Goal: Transaction & Acquisition: Purchase product/service

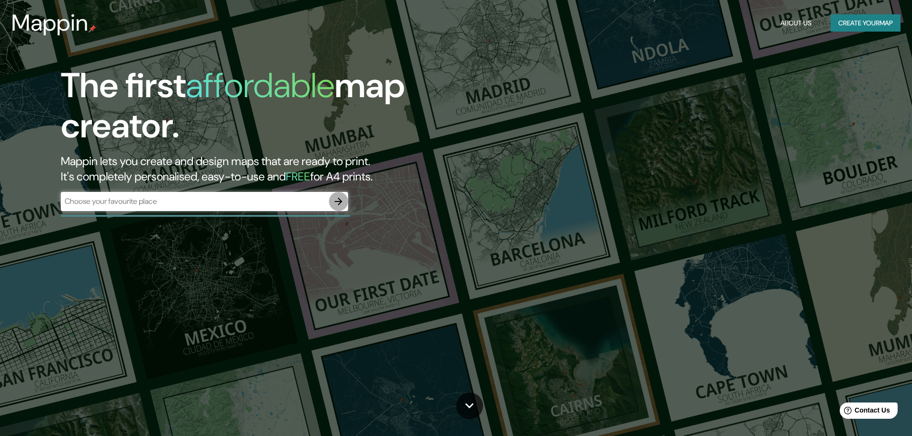
click at [339, 206] on icon "button" at bounding box center [338, 201] width 11 height 11
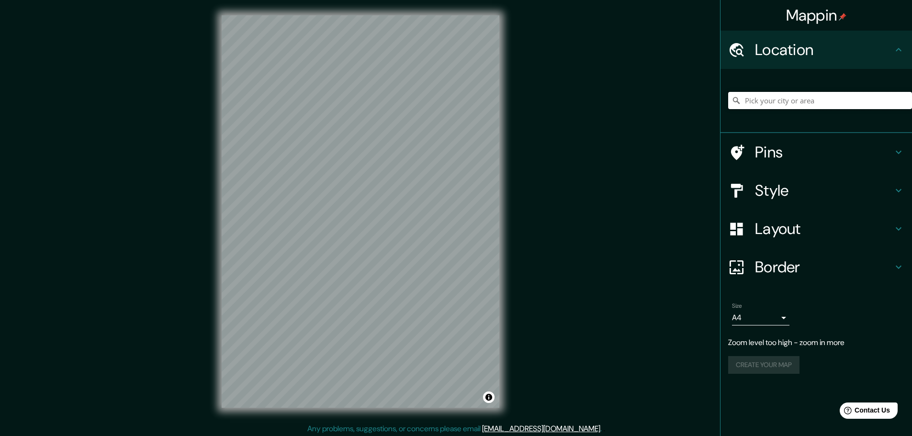
click at [774, 102] on input "Pick your city or area" at bounding box center [820, 100] width 184 height 17
paste input "18.582871, -88.481682"
click at [716, 243] on div "Mappin Location [GEOGRAPHIC_DATA] No results found Pins Style Layout Border Cho…" at bounding box center [456, 219] width 912 height 439
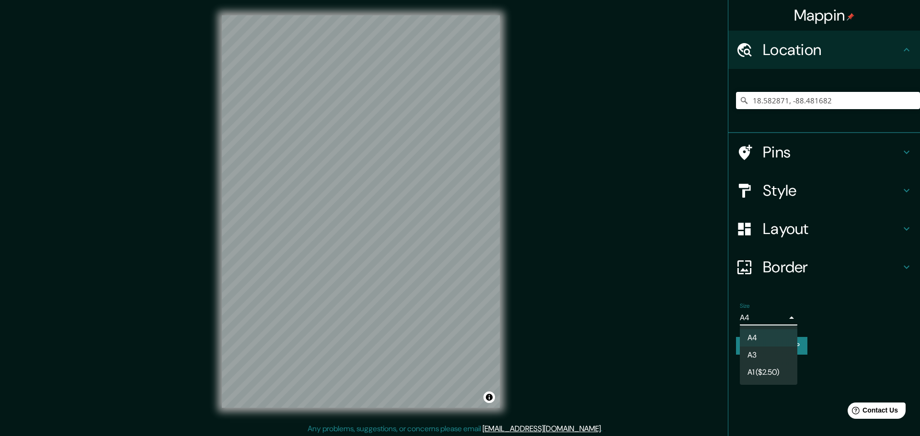
click at [783, 321] on body "Mappin Location [GEOGRAPHIC_DATA] No results found Pins Style Layout Border Cho…" at bounding box center [460, 218] width 920 height 436
click at [784, 321] on div at bounding box center [460, 218] width 920 height 436
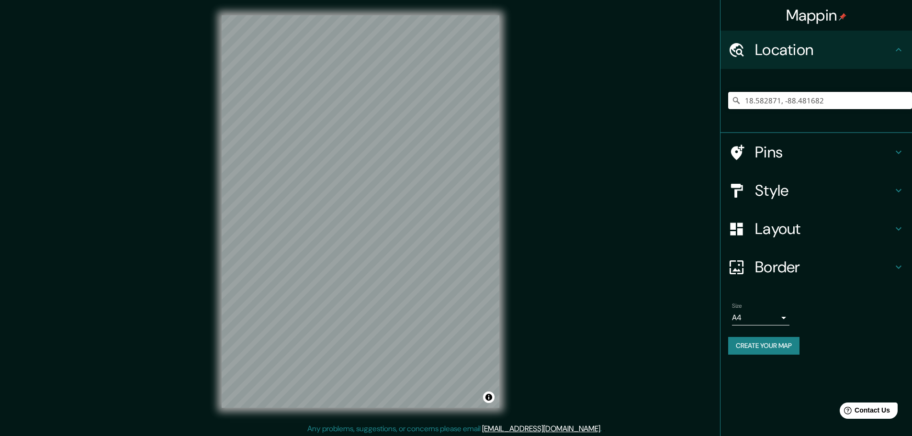
drag, startPoint x: 845, startPoint y: 104, endPoint x: 690, endPoint y: 111, distance: 154.9
click at [690, 111] on div "Mappin Location [GEOGRAPHIC_DATA] No results found Pins Style Layout Border Cho…" at bounding box center [456, 219] width 912 height 439
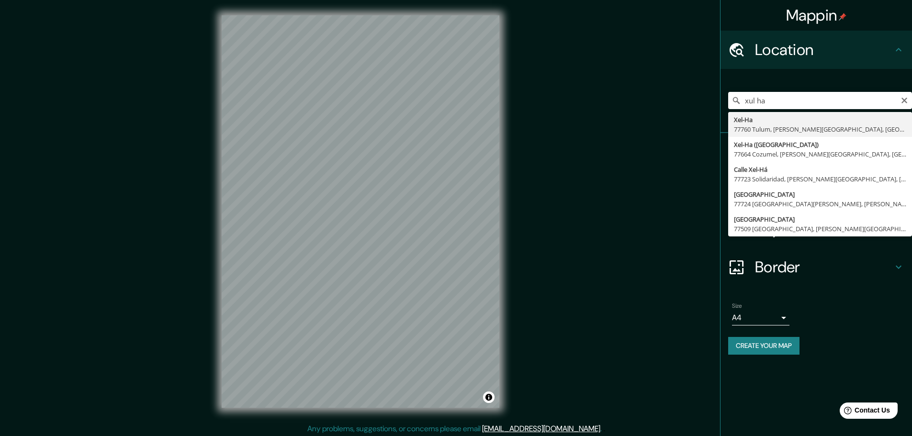
type input "Xel-Ha, 77760 Tulum, [PERSON_NAME][GEOGRAPHIC_DATA], [GEOGRAPHIC_DATA]"
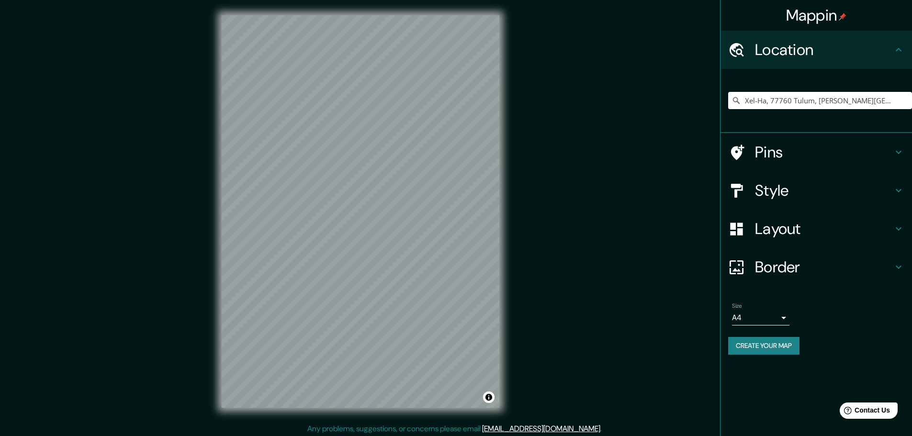
click at [791, 186] on h4 "Style" at bounding box center [824, 190] width 138 height 19
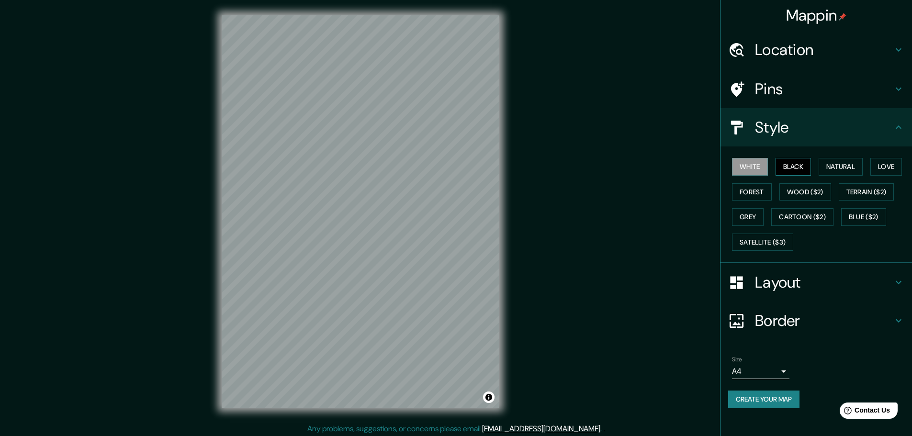
click at [787, 170] on button "Black" at bounding box center [794, 167] width 36 height 18
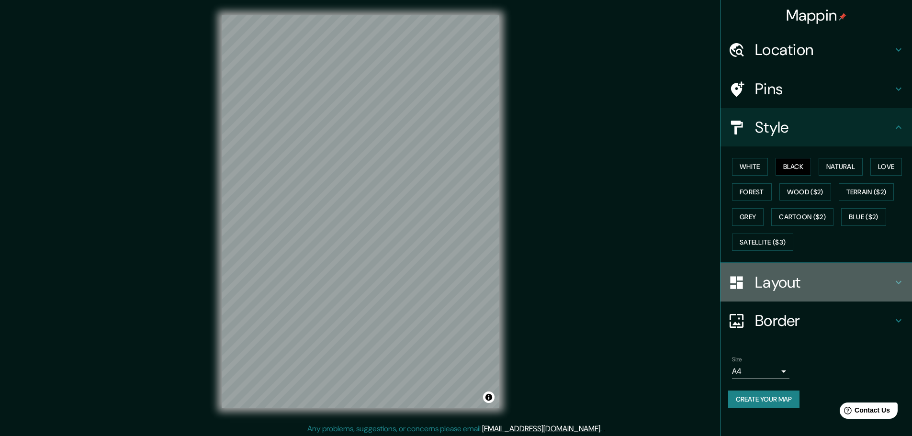
click at [777, 288] on h4 "Layout" at bounding box center [824, 282] width 138 height 19
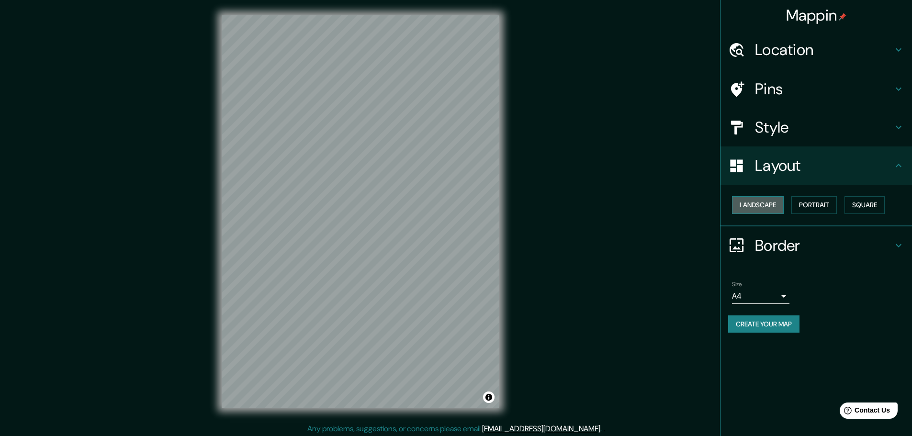
click at [769, 208] on button "Landscape" at bounding box center [758, 205] width 52 height 18
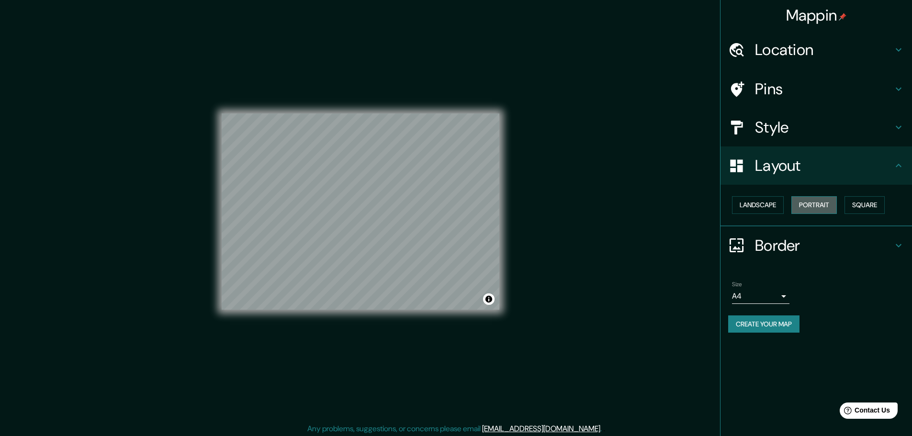
click at [818, 206] on button "Portrait" at bounding box center [814, 205] width 45 height 18
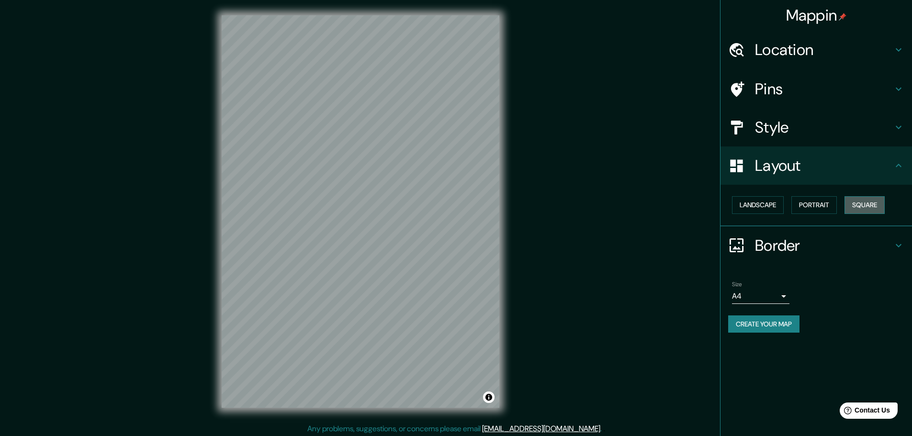
click at [860, 205] on button "Square" at bounding box center [865, 205] width 40 height 18
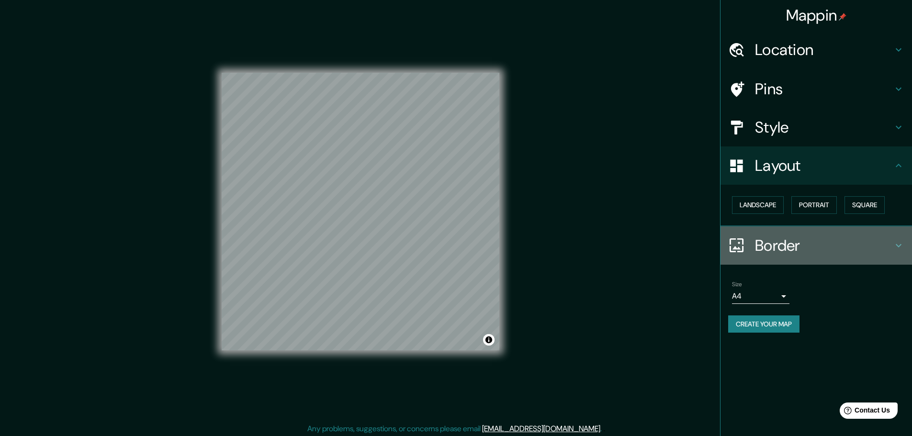
click at [779, 241] on h4 "Border" at bounding box center [824, 245] width 138 height 19
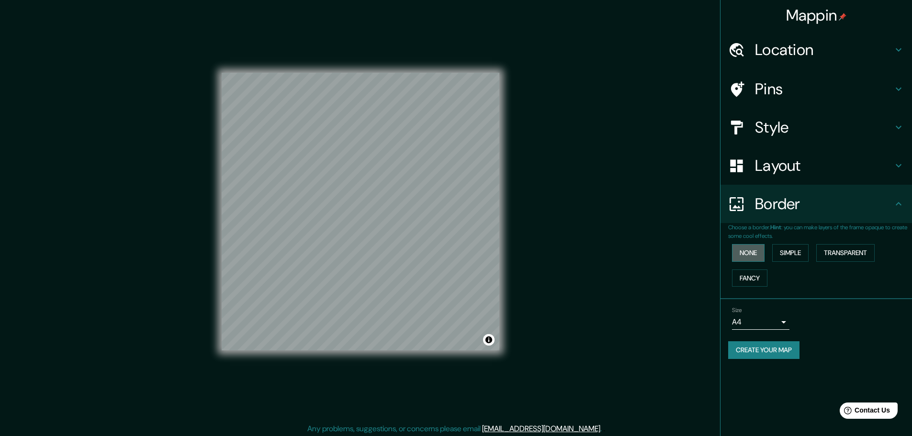
click at [760, 256] on button "None" at bounding box center [748, 253] width 33 height 18
click at [791, 259] on button "Simple" at bounding box center [791, 253] width 36 height 18
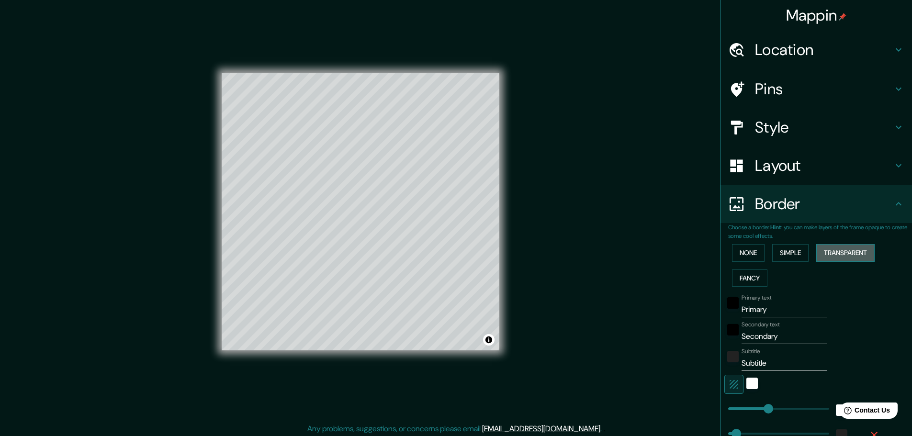
click at [839, 254] on button "Transparent" at bounding box center [846, 253] width 58 height 18
click at [740, 276] on button "Fancy" at bounding box center [749, 279] width 35 height 18
click at [747, 253] on button "None" at bounding box center [748, 253] width 33 height 18
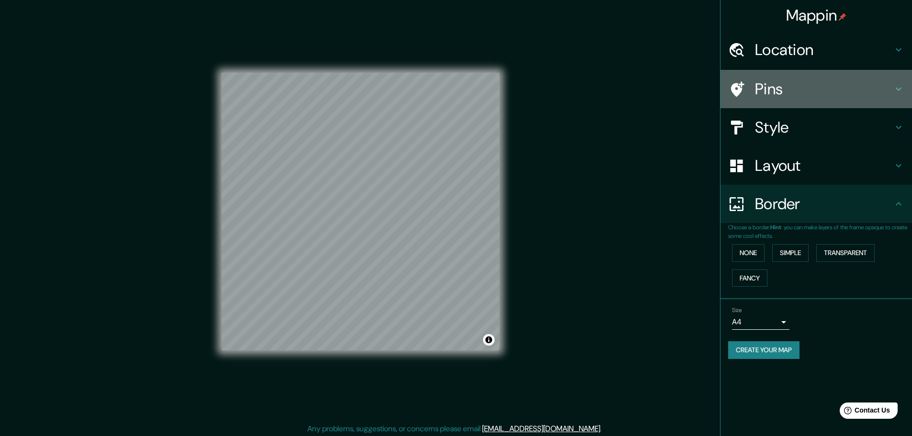
click at [756, 90] on h4 "Pins" at bounding box center [824, 89] width 138 height 19
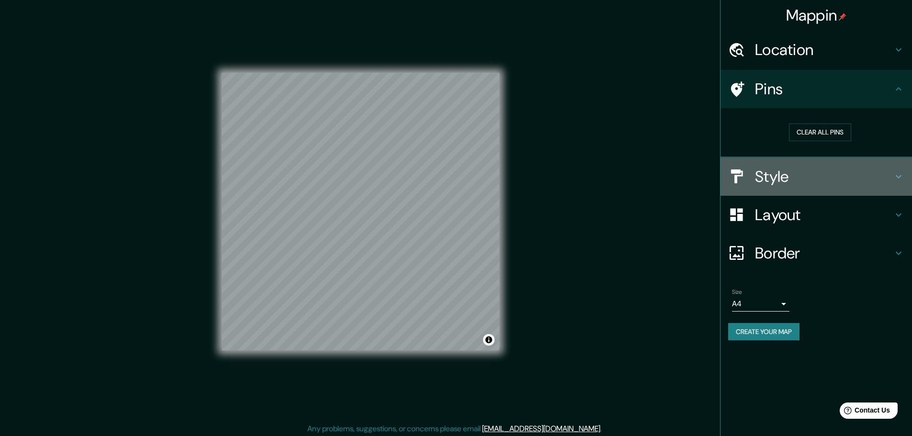
click at [775, 187] on div "Style" at bounding box center [817, 177] width 192 height 38
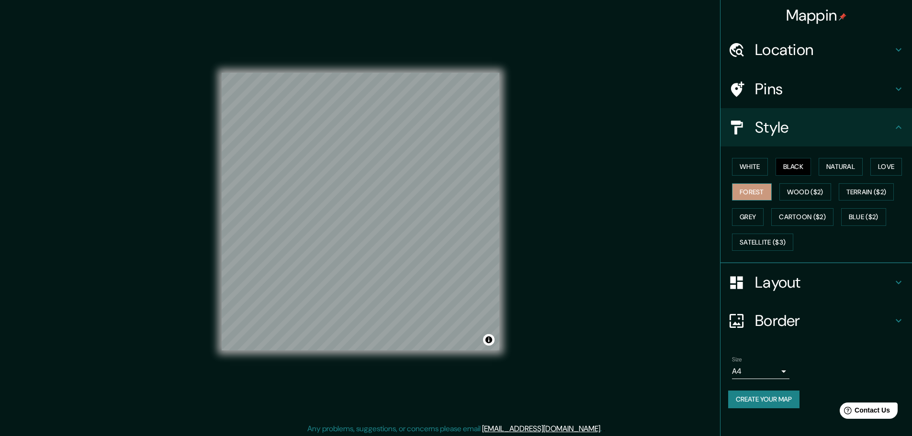
click at [751, 193] on button "Forest" at bounding box center [752, 192] width 40 height 18
click at [891, 170] on button "Love" at bounding box center [887, 167] width 32 height 18
click at [854, 170] on button "Natural" at bounding box center [841, 167] width 44 height 18
click at [796, 171] on button "Black" at bounding box center [794, 167] width 36 height 18
click at [739, 194] on button "Forest" at bounding box center [752, 192] width 40 height 18
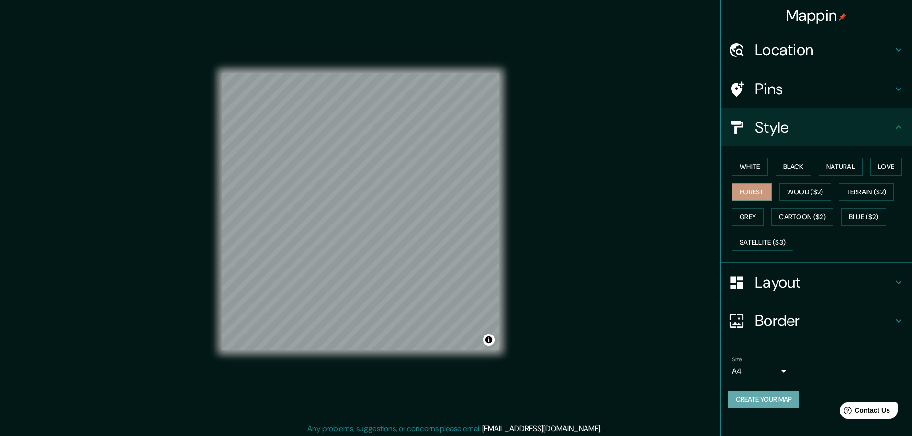
click at [775, 395] on button "Create your map" at bounding box center [763, 400] width 71 height 18
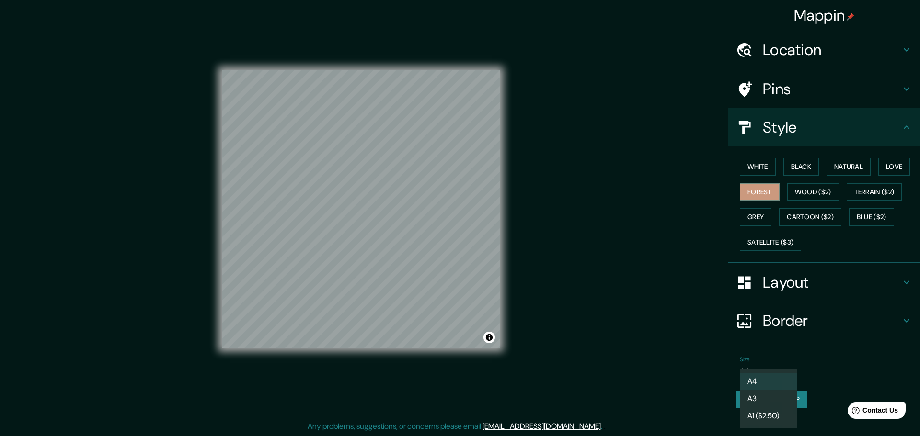
click at [776, 370] on body "Mappin Location Xel-[GEOGRAPHIC_DATA], 77760 Tulum, [PERSON_NAME][GEOGRAPHIC_DA…" at bounding box center [460, 216] width 920 height 436
click at [789, 322] on div at bounding box center [460, 218] width 920 height 436
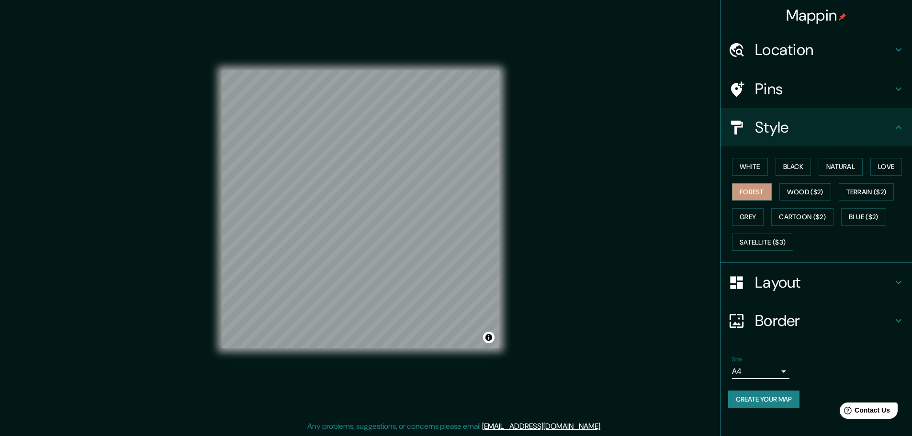
click at [789, 322] on h4 "Border" at bounding box center [824, 320] width 138 height 19
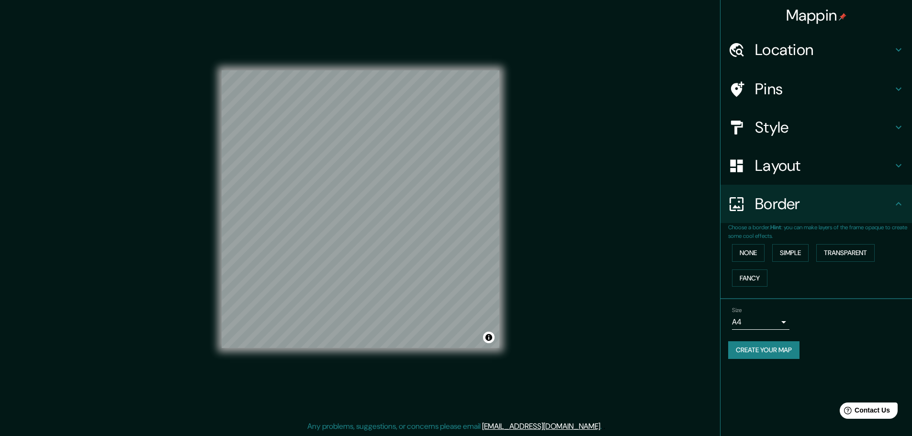
click at [779, 206] on h4 "Border" at bounding box center [824, 203] width 138 height 19
click at [780, 175] on h4 "Layout" at bounding box center [824, 165] width 138 height 19
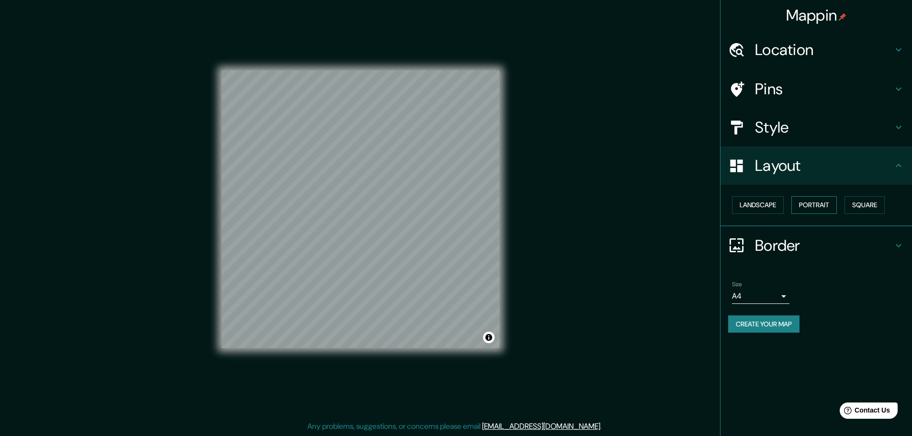
click at [813, 201] on button "Portrait" at bounding box center [814, 205] width 45 height 18
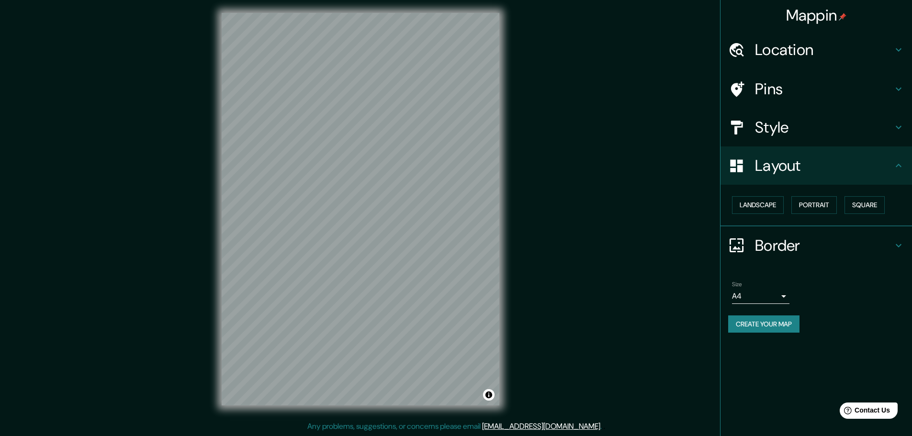
click at [790, 324] on button "Create your map" at bounding box center [763, 325] width 71 height 18
drag, startPoint x: 513, startPoint y: 261, endPoint x: 570, endPoint y: 186, distance: 94.1
click at [570, 186] on div "Mappin Location Xel-[GEOGRAPHIC_DATA], [GEOGRAPHIC_DATA], [PERSON_NAME][GEOGRAP…" at bounding box center [456, 217] width 912 height 439
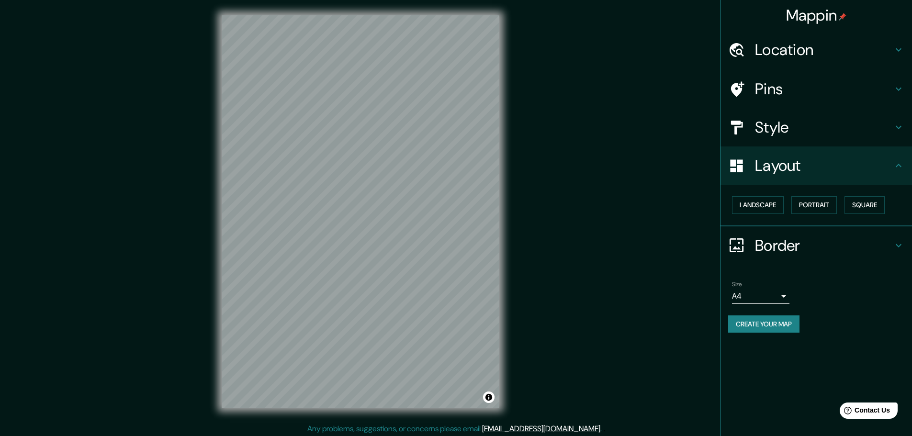
click at [798, 55] on h4 "Location" at bounding box center [824, 49] width 138 height 19
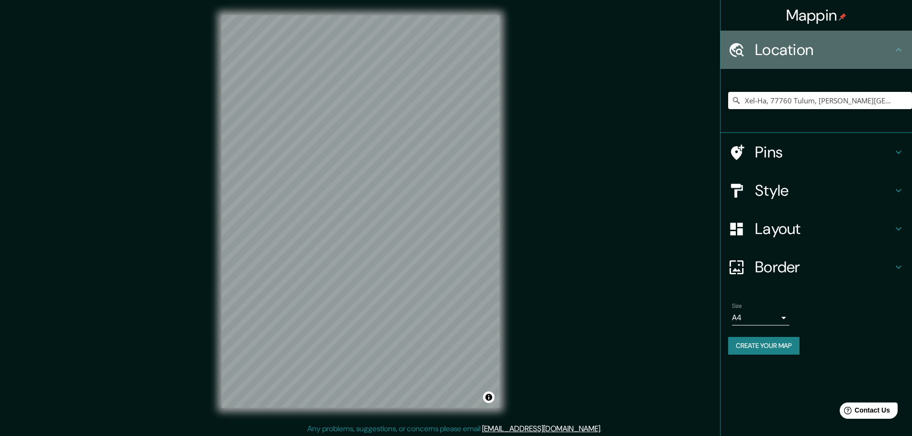
click at [798, 55] on h4 "Location" at bounding box center [824, 49] width 138 height 19
